Goal: Check status: Check status

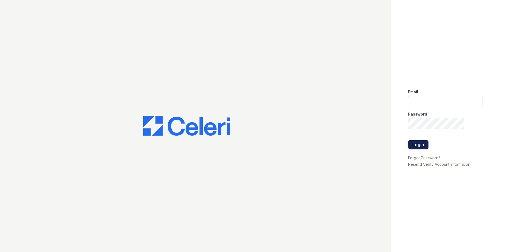
type input "Pacifica.pm@cafmanagement.com"
click at [421, 143] on button "Login" at bounding box center [418, 144] width 20 height 9
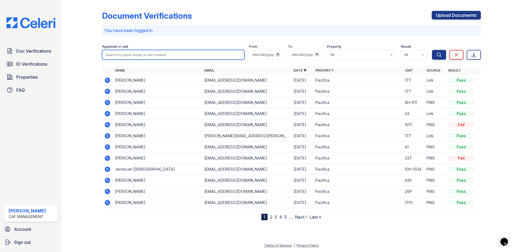
click at [159, 52] on input "search" at bounding box center [173, 55] width 143 height 10
type input "adams"
click at [432, 50] on button "Search" at bounding box center [439, 55] width 14 height 10
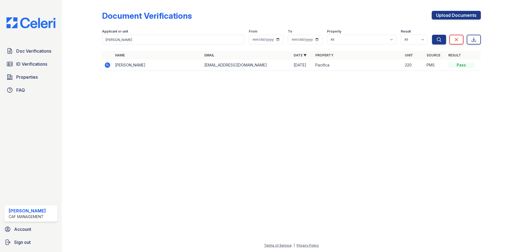
click at [105, 63] on icon at bounding box center [107, 65] width 7 height 7
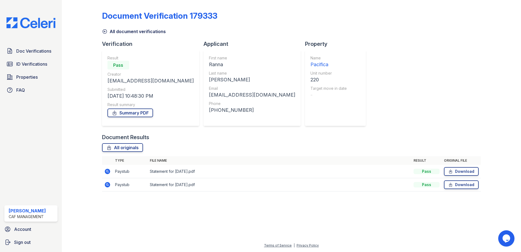
click at [109, 172] on icon at bounding box center [107, 171] width 5 height 5
click at [109, 184] on icon at bounding box center [107, 184] width 5 height 5
